Goal: Task Accomplishment & Management: Use online tool/utility

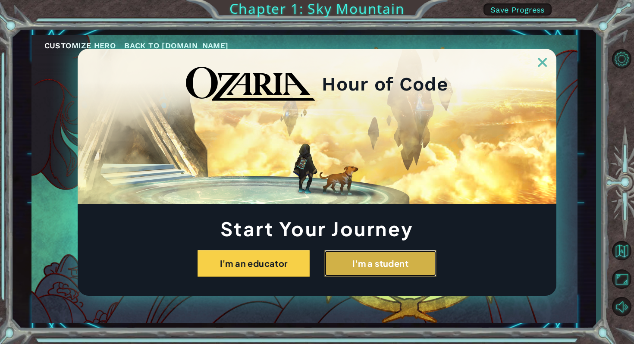
click at [356, 264] on button "I'm a student" at bounding box center [380, 263] width 112 height 27
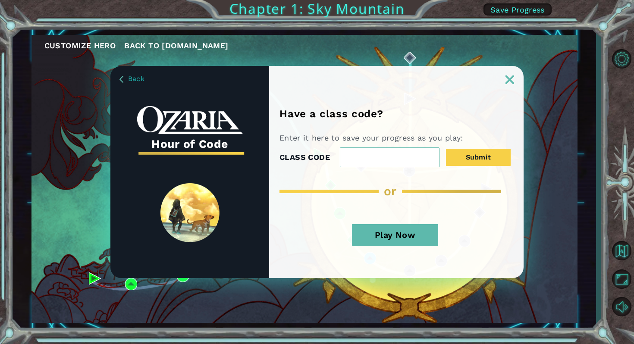
click at [377, 235] on button "Play Now" at bounding box center [395, 235] width 86 height 22
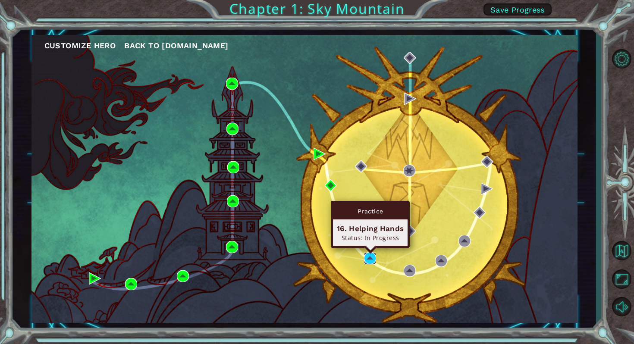
click at [368, 258] on img at bounding box center [370, 258] width 12 height 12
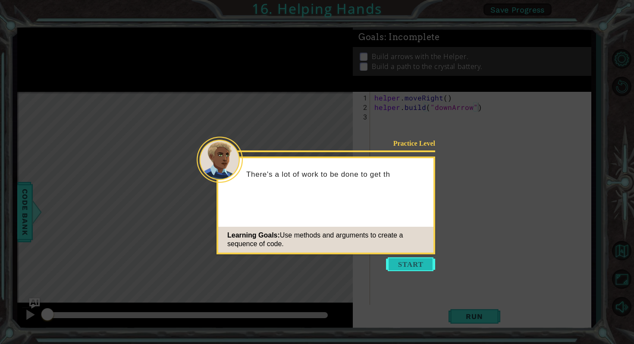
click at [408, 264] on button "Start" at bounding box center [410, 264] width 49 height 14
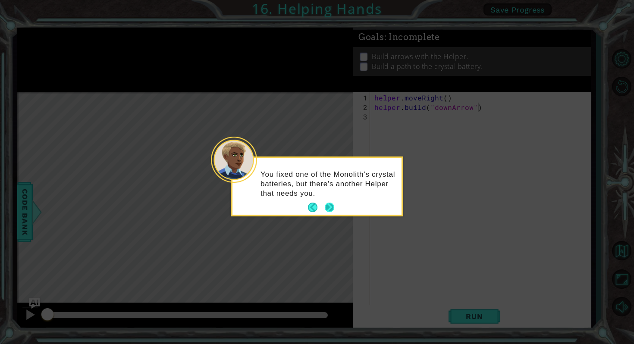
click at [333, 206] on button "Next" at bounding box center [329, 207] width 9 height 9
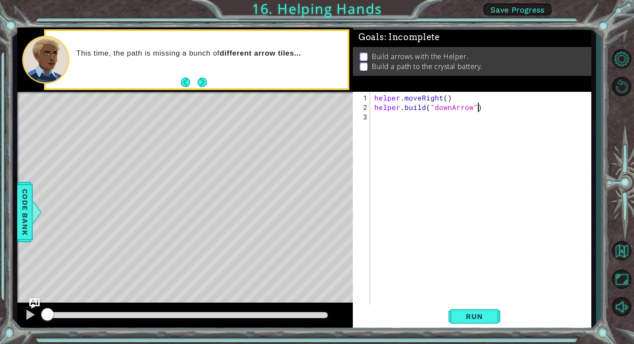
click at [60, 150] on div "Level Map" at bounding box center [216, 219] width 399 height 254
click at [97, 152] on div "Level Map" at bounding box center [216, 219] width 399 height 254
click at [471, 311] on button "Run" at bounding box center [475, 317] width 52 height 24
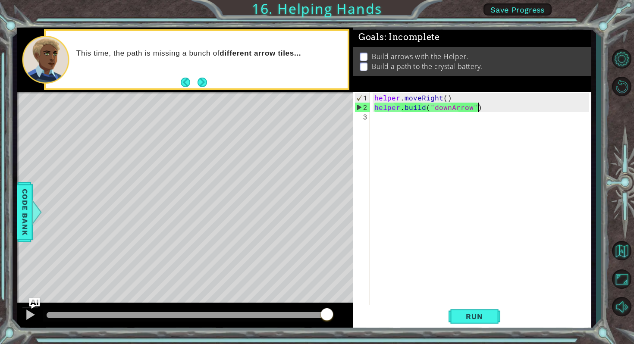
click at [395, 123] on div "helper . moveRight ( ) helper . build ( "downArrow" )" at bounding box center [483, 211] width 220 height 237
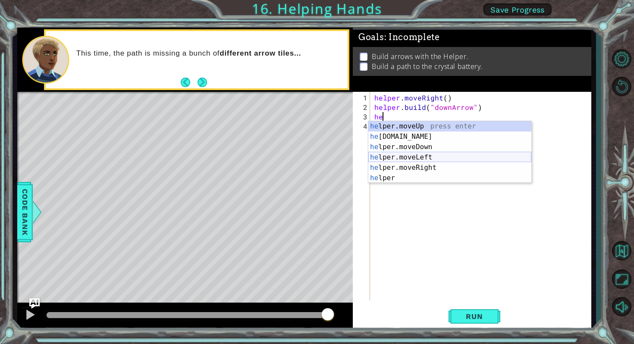
click at [407, 159] on div "he lper.moveUp press enter he [DOMAIN_NAME] press enter he lper.moveDown press …" at bounding box center [449, 162] width 163 height 83
type textarea "helper.moveLeft(1)"
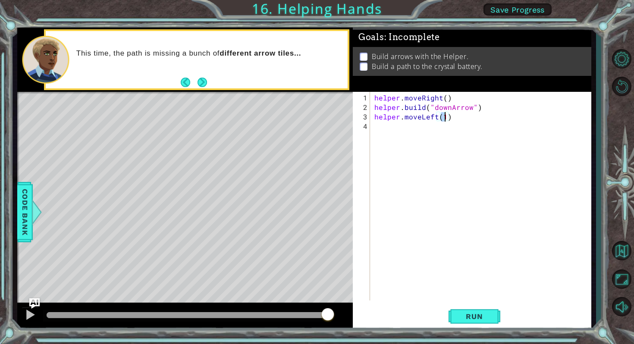
click at [399, 134] on div "helper . moveRight ( ) helper . build ( "downArrow" ) helper . moveLeft ( 1 )" at bounding box center [483, 207] width 220 height 228
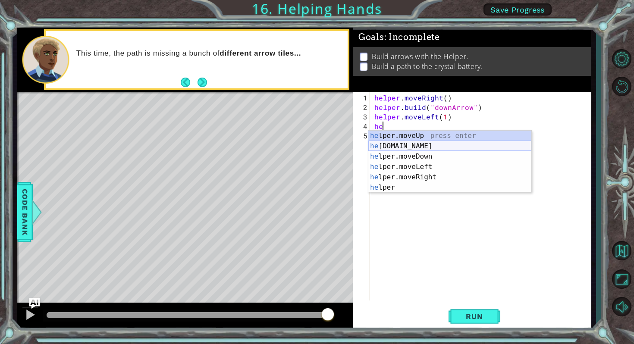
click at [407, 146] on div "he lper.moveUp press enter he [DOMAIN_NAME] press enter he lper.moveDown press …" at bounding box center [449, 172] width 163 height 83
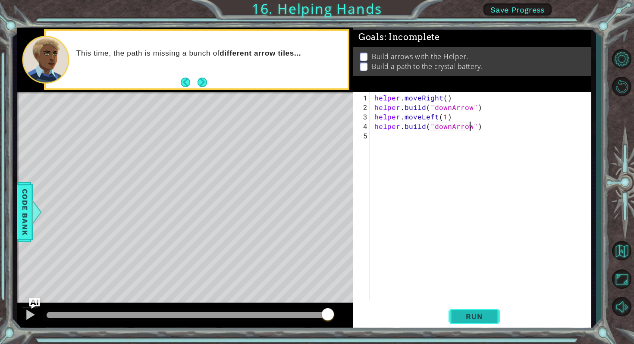
type textarea "[DOMAIN_NAME]("downArrow")"
click at [468, 317] on span "Run" at bounding box center [474, 316] width 34 height 9
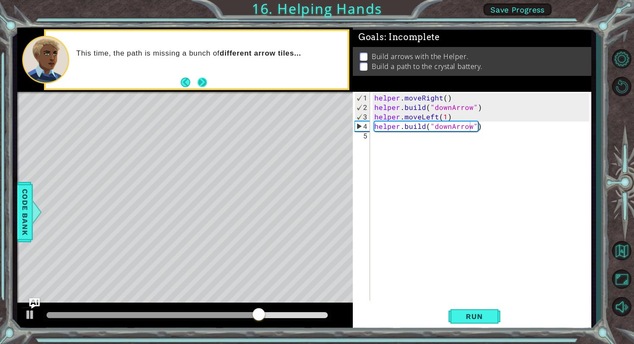
click at [198, 81] on button "Next" at bounding box center [202, 82] width 9 height 9
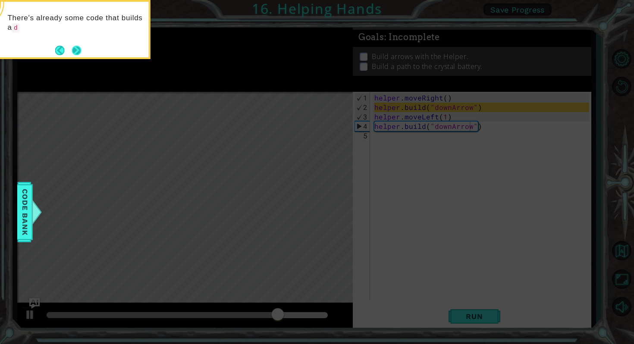
click at [80, 49] on button "Next" at bounding box center [76, 50] width 9 height 9
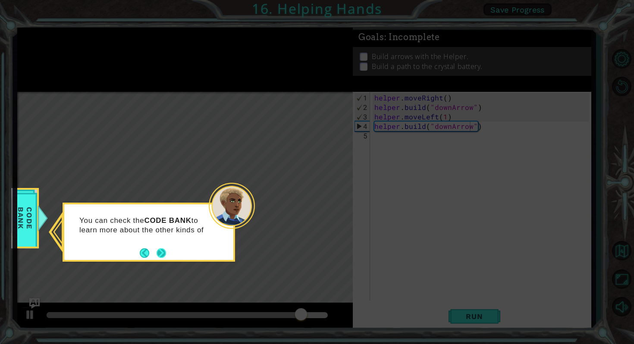
click at [162, 253] on button "Next" at bounding box center [161, 252] width 9 height 9
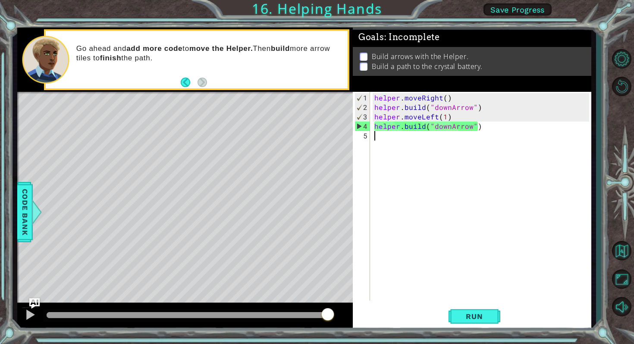
click at [393, 142] on div "helper . moveRight ( ) helper . build ( "downArrow" ) helper . moveLeft ( 1 ) h…" at bounding box center [483, 207] width 220 height 228
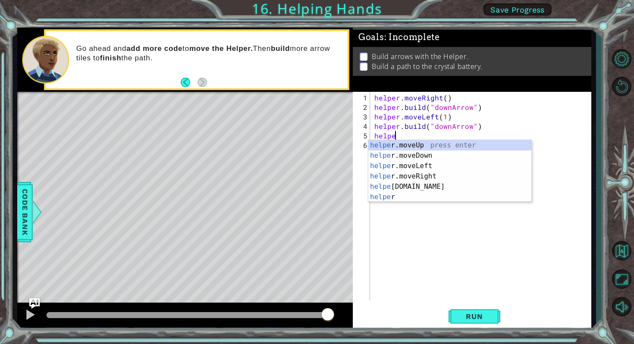
scroll to position [0, 1]
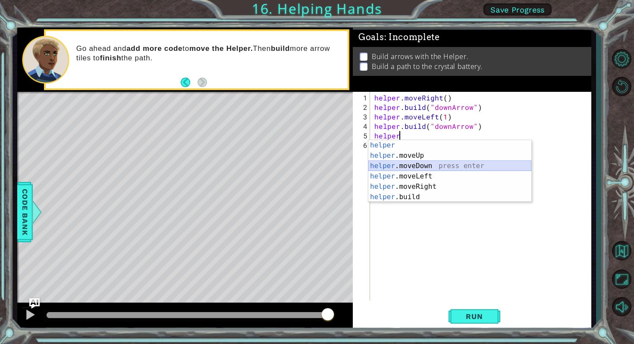
click at [402, 165] on div "helper press enter helper .moveUp press enter helper .moveDown press enter help…" at bounding box center [449, 181] width 163 height 83
type textarea "helper.moveDown(1)"
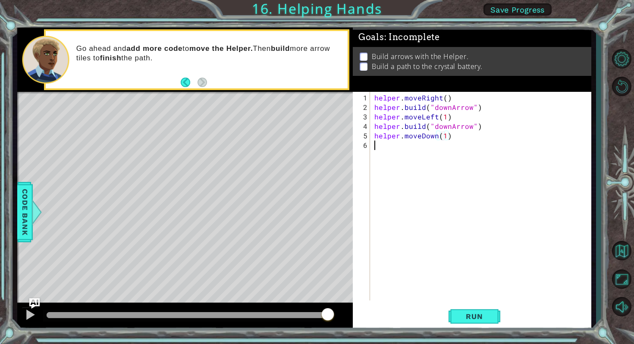
click at [396, 143] on div "helper . moveRight ( ) helper . build ( "downArrow" ) helper . moveLeft ( 1 ) h…" at bounding box center [483, 207] width 220 height 228
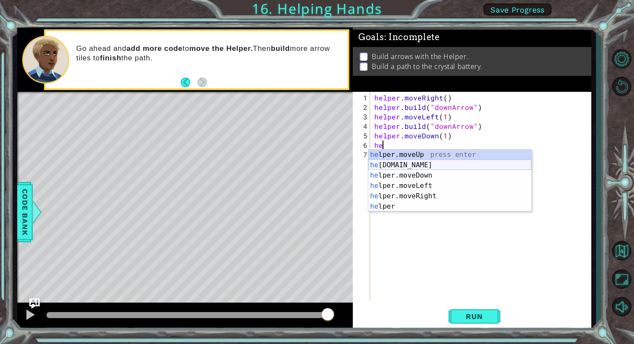
click at [400, 166] on div "he lper.moveUp press enter he [DOMAIN_NAME] press enter he lper.moveDown press …" at bounding box center [449, 191] width 163 height 83
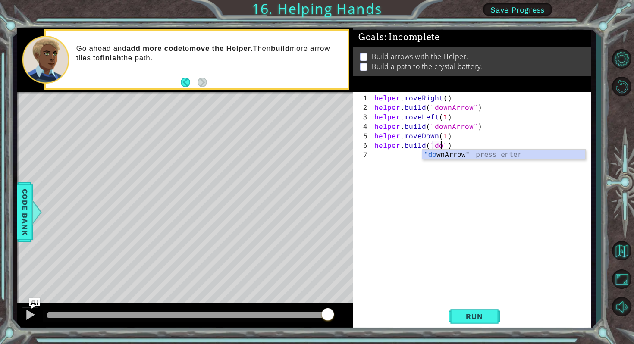
scroll to position [0, 5]
click at [449, 157] on div ""down Arrow" press enter" at bounding box center [503, 165] width 163 height 31
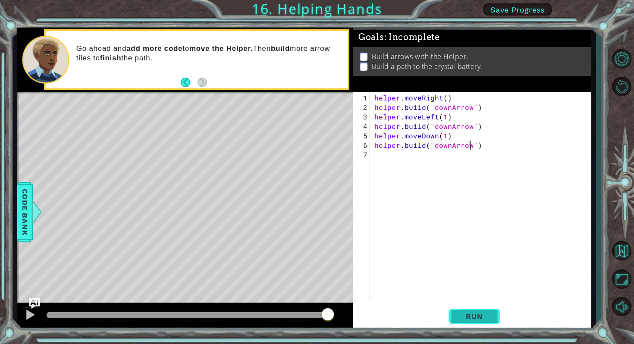
type textarea "[DOMAIN_NAME]("downArrow")"
click at [471, 325] on button "Run" at bounding box center [475, 317] width 52 height 24
